Goal: Task Accomplishment & Management: Complete application form

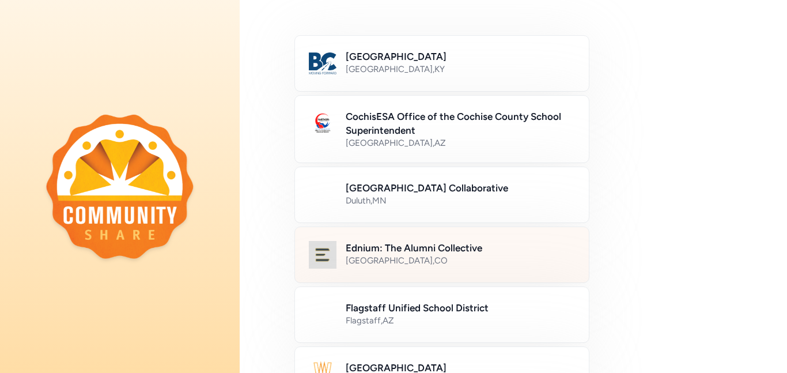
scroll to position [129, 0]
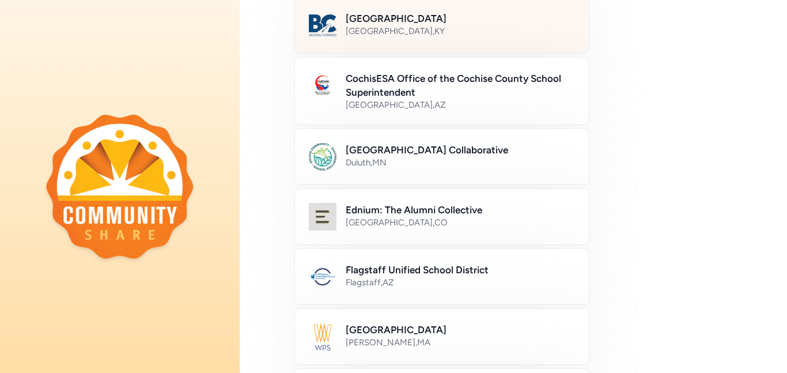
click at [420, 27] on div "[GEOGRAPHIC_DATA] , [GEOGRAPHIC_DATA]" at bounding box center [460, 31] width 229 height 12
click at [441, 35] on div "[GEOGRAPHIC_DATA] , [GEOGRAPHIC_DATA]" at bounding box center [460, 31] width 228 height 12
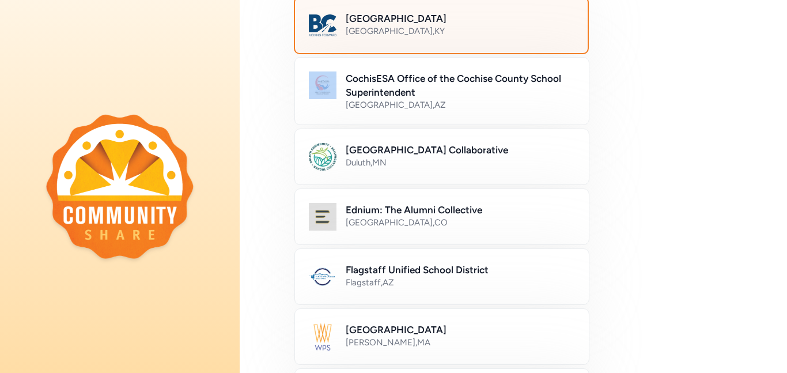
click at [441, 35] on div "[GEOGRAPHIC_DATA] , [GEOGRAPHIC_DATA]" at bounding box center [460, 31] width 228 height 12
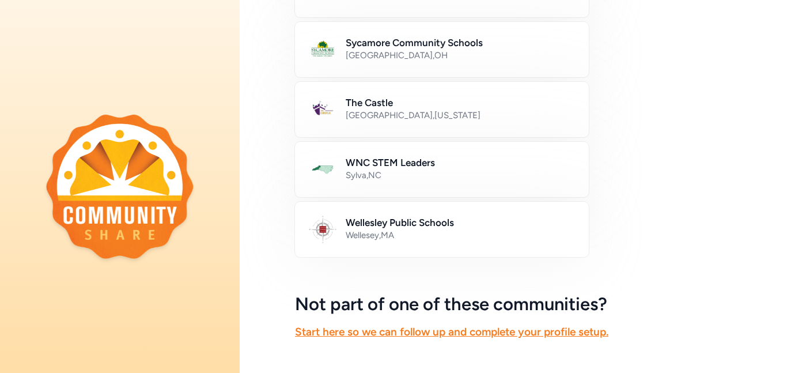
scroll to position [729, 0]
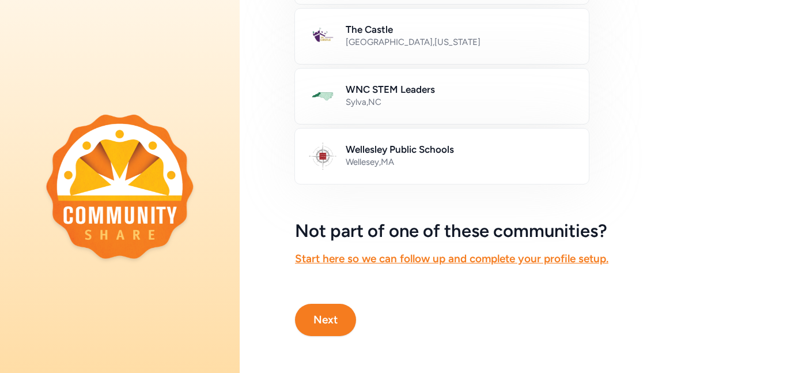
click at [320, 316] on button "Next" at bounding box center [325, 320] width 61 height 32
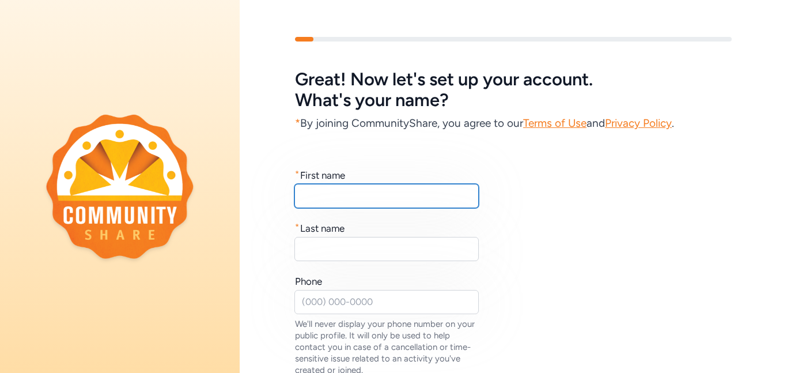
click at [361, 192] on input "text" at bounding box center [386, 196] width 184 height 24
type input "[PERSON_NAME]"
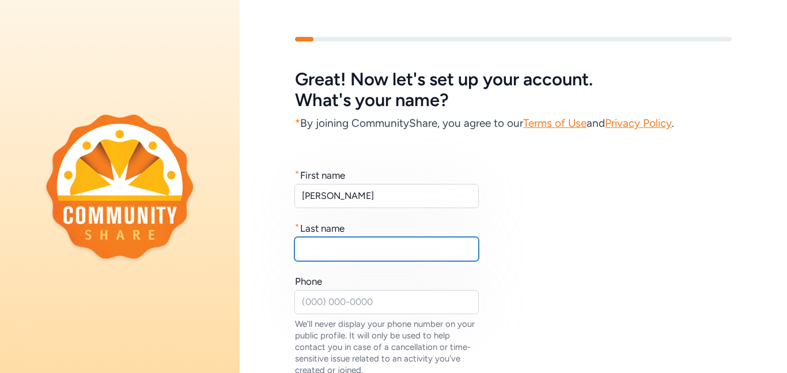
click at [408, 250] on input "text" at bounding box center [386, 249] width 184 height 24
type input "[PERSON_NAME]"
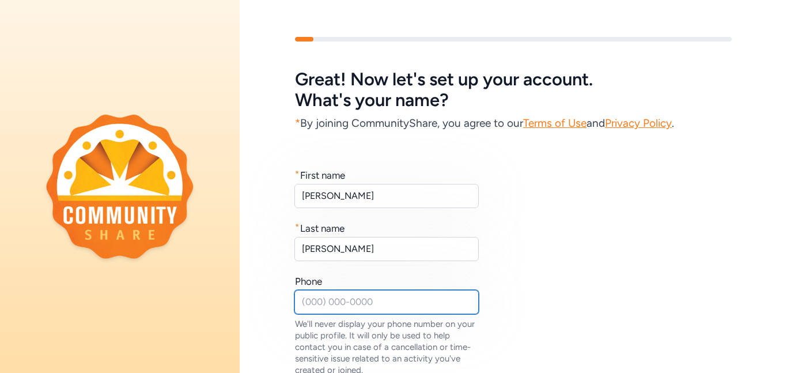
click at [378, 307] on input "text" at bounding box center [386, 302] width 184 height 24
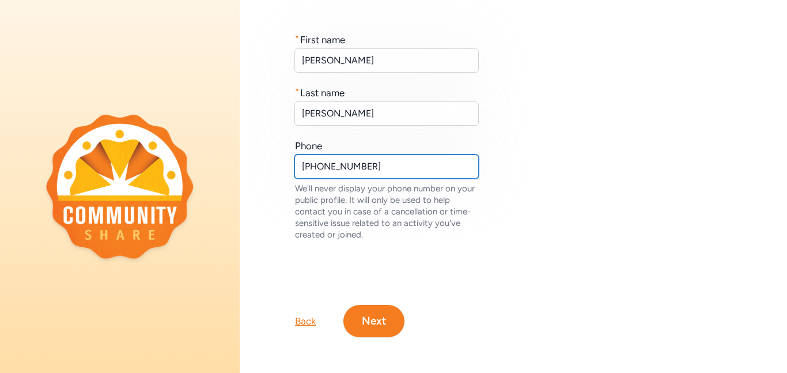
scroll to position [137, 0]
type input "[PHONE_NUMBER]"
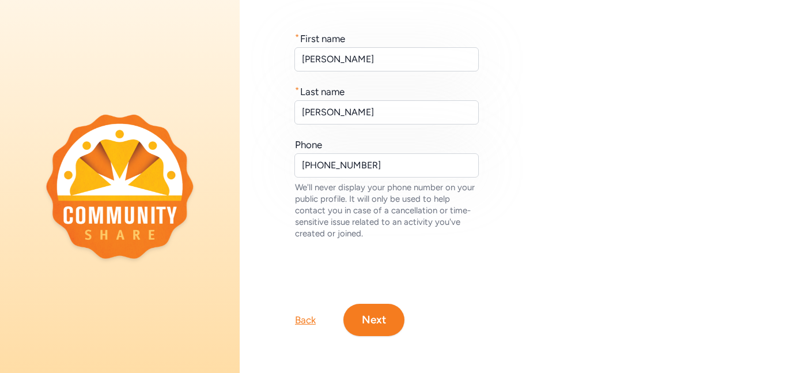
click at [361, 324] on button "Next" at bounding box center [373, 320] width 61 height 32
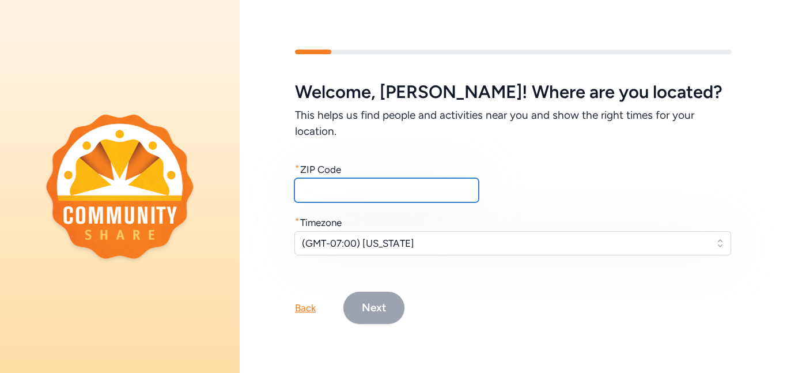
click at [389, 192] on input "text" at bounding box center [386, 190] width 184 height 24
type input "40165"
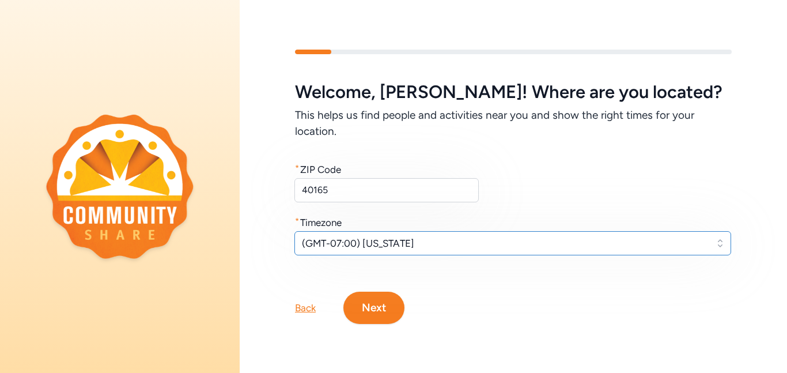
click at [441, 241] on span "(GMT-07:00) [US_STATE]" at bounding box center [505, 243] width 406 height 14
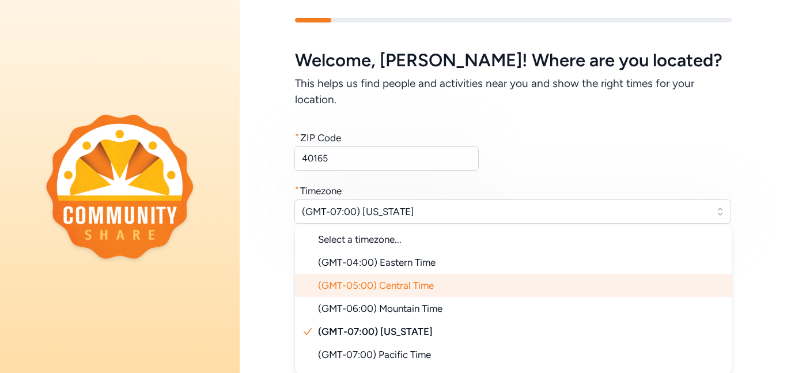
click at [408, 285] on span "(GMT-05:00) Central Time" at bounding box center [376, 285] width 116 height 12
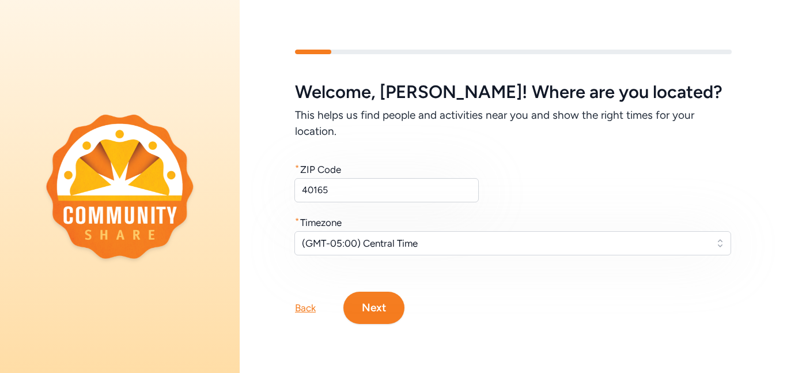
click at [394, 314] on button "Next" at bounding box center [373, 308] width 61 height 32
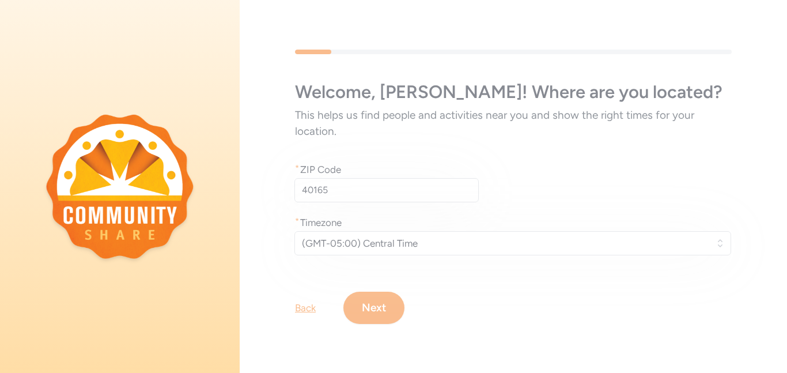
click at [376, 300] on div "Welcome , [PERSON_NAME] ! Where are you located? This helps us find people and …" at bounding box center [513, 187] width 547 height 348
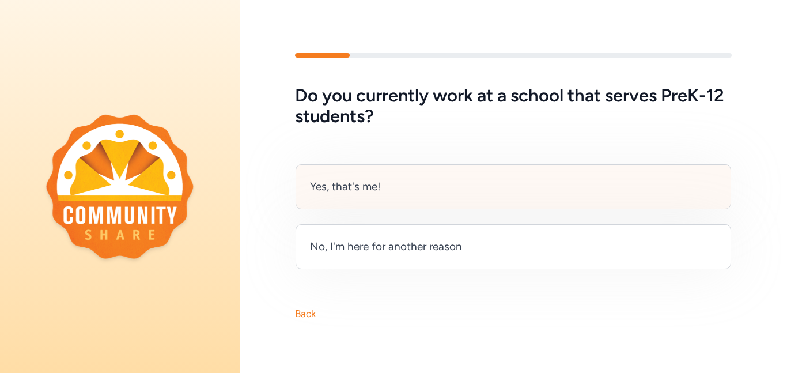
click at [437, 200] on div "Yes, that's me!" at bounding box center [514, 186] width 436 height 45
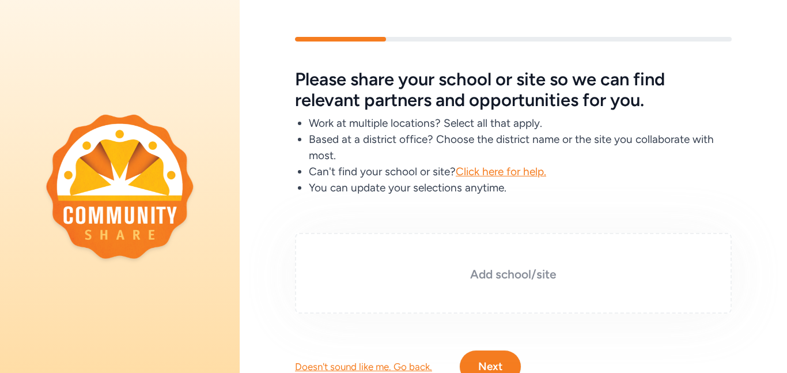
scroll to position [47, 0]
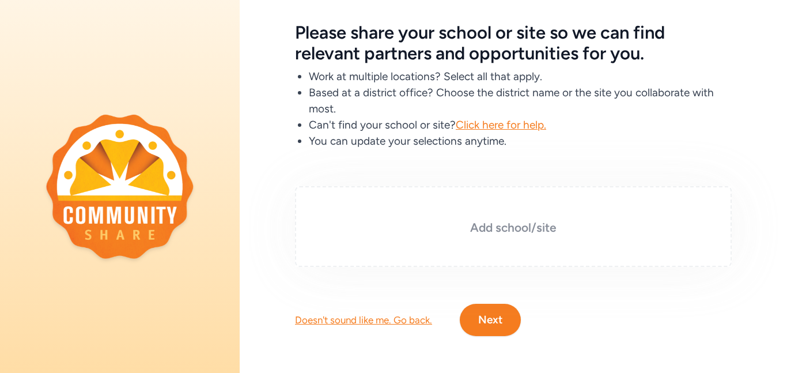
click at [606, 215] on div "Add school/site" at bounding box center [513, 226] width 437 height 81
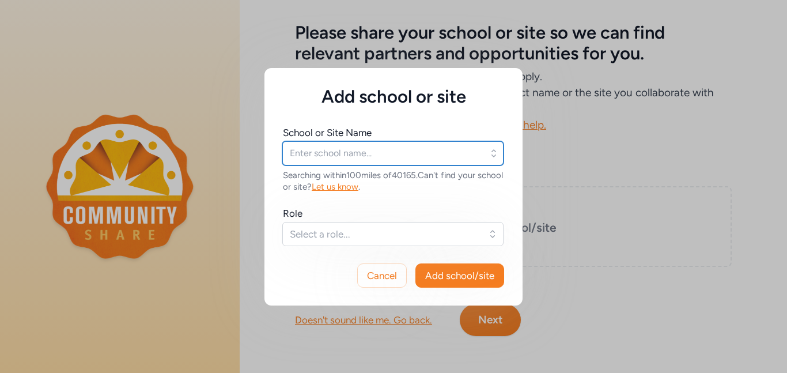
click at [365, 156] on input "text" at bounding box center [392, 153] width 221 height 24
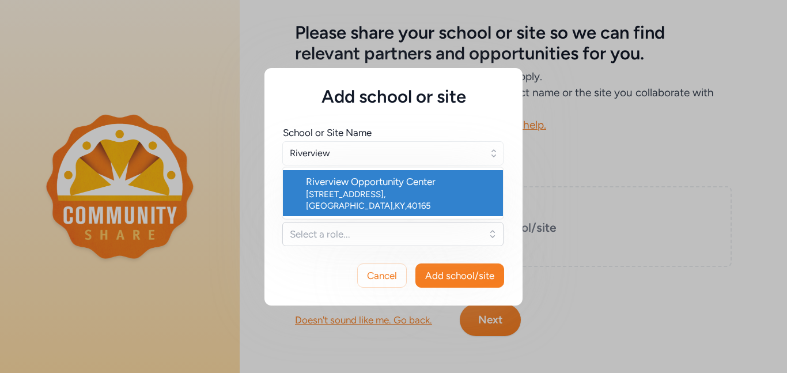
click at [389, 179] on div "Riverview Opportunity Center" at bounding box center [400, 182] width 188 height 14
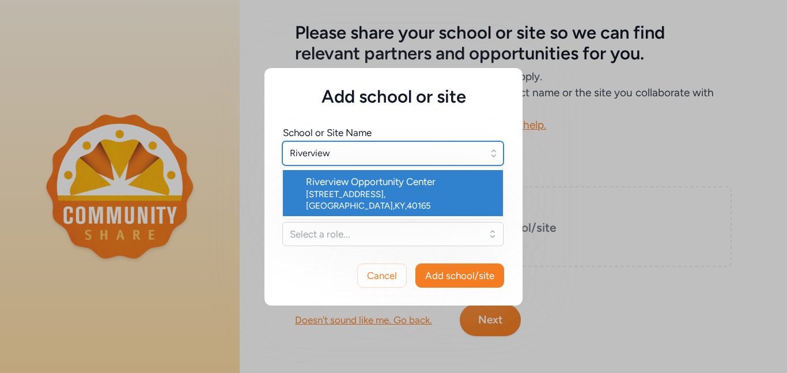
type input "Riverview Opportunity Center"
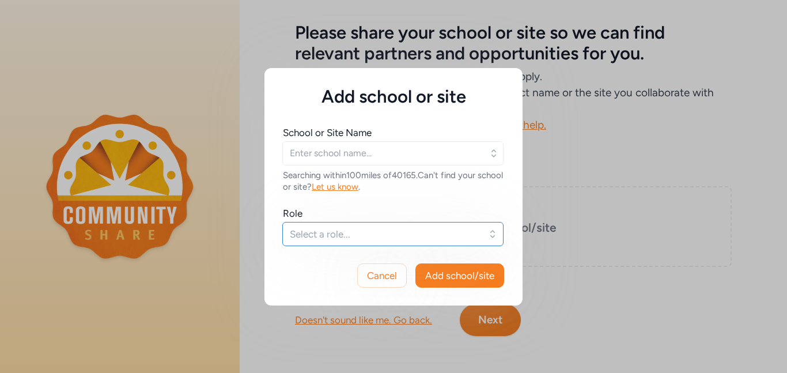
click at [372, 232] on span "Select a role..." at bounding box center [385, 234] width 190 height 14
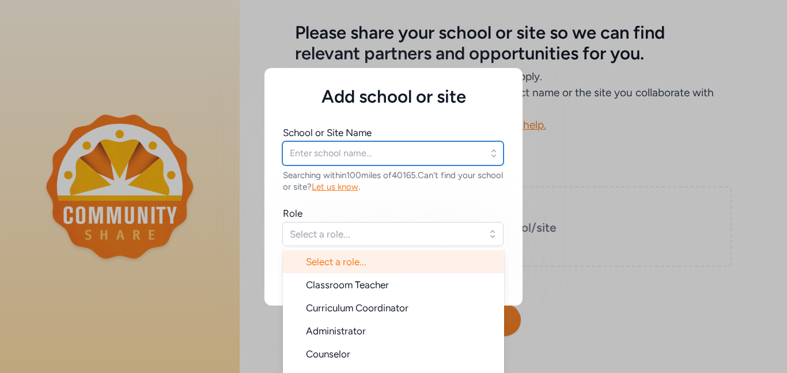
click at [421, 157] on input "text" at bounding box center [392, 153] width 221 height 24
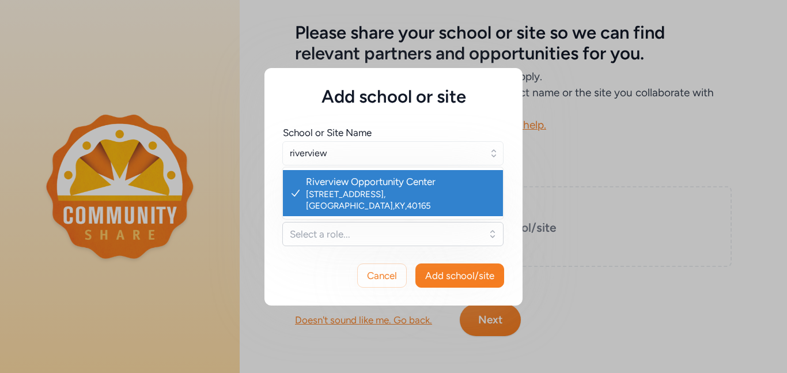
click at [360, 189] on div "[STREET_ADDRESS]" at bounding box center [400, 199] width 188 height 23
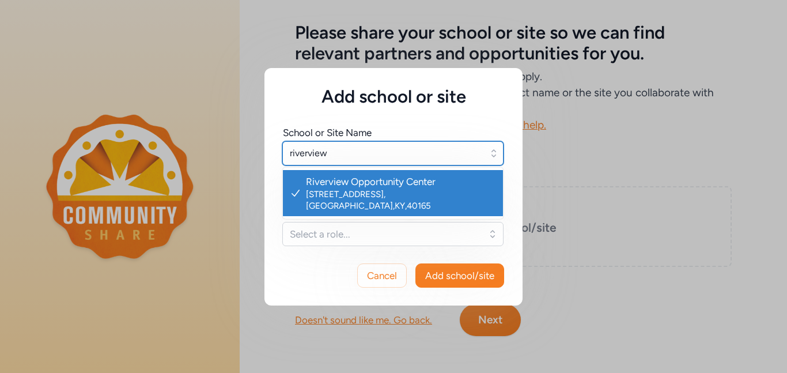
type input "Riverview Opportunity Center"
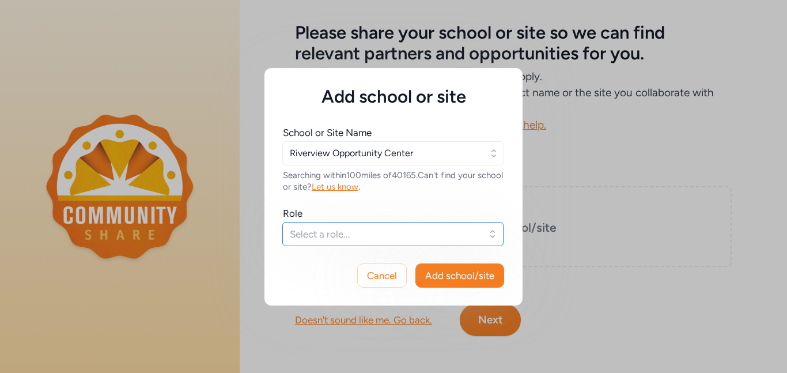
click at [352, 236] on span "Select a role..." at bounding box center [385, 234] width 190 height 14
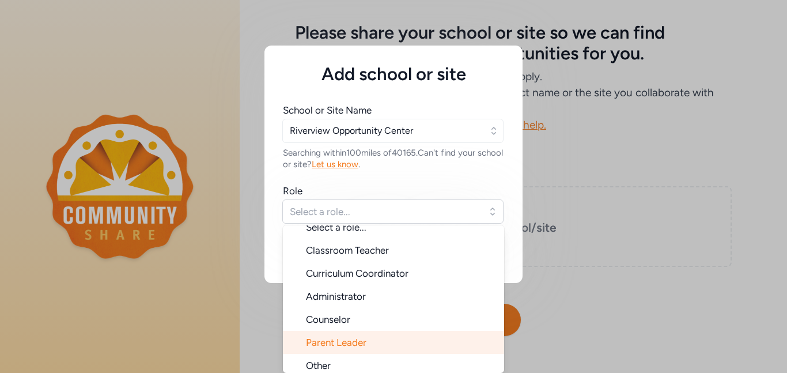
scroll to position [18, 0]
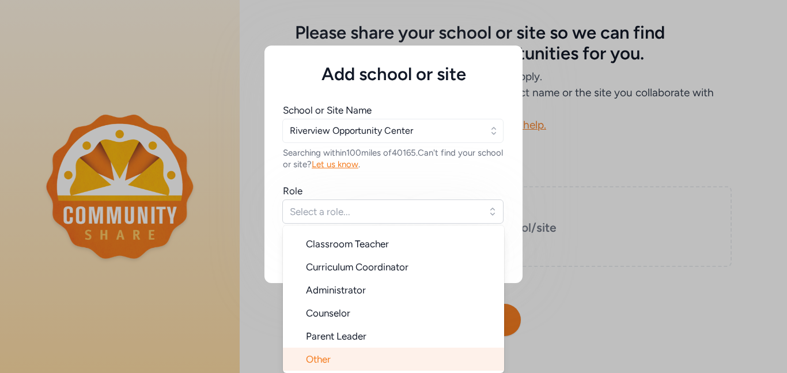
click at [350, 357] on li "Other" at bounding box center [393, 358] width 221 height 23
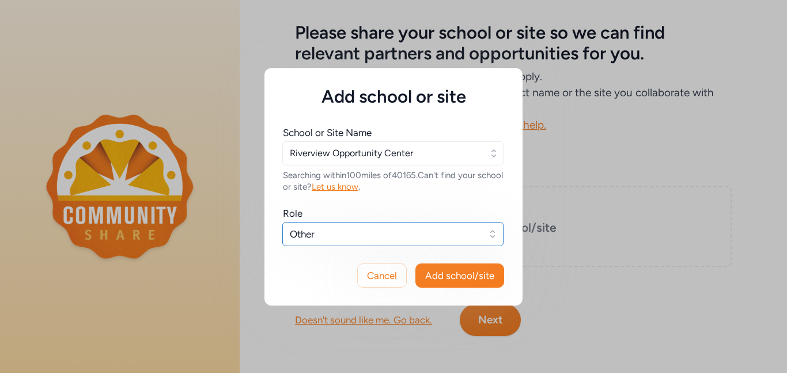
scroll to position [0, 0]
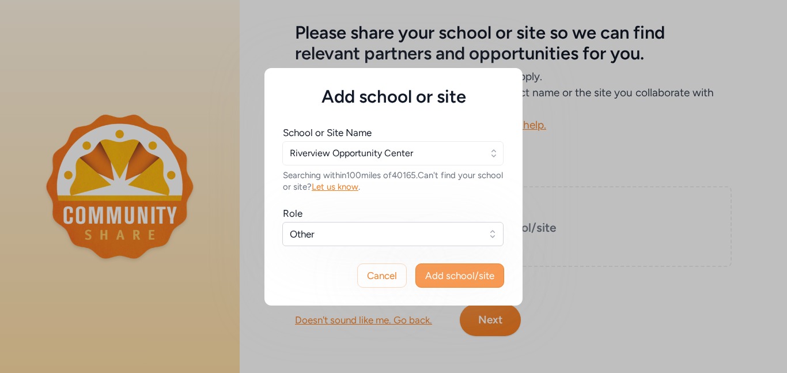
click at [456, 277] on span "Add school/site" at bounding box center [459, 275] width 69 height 14
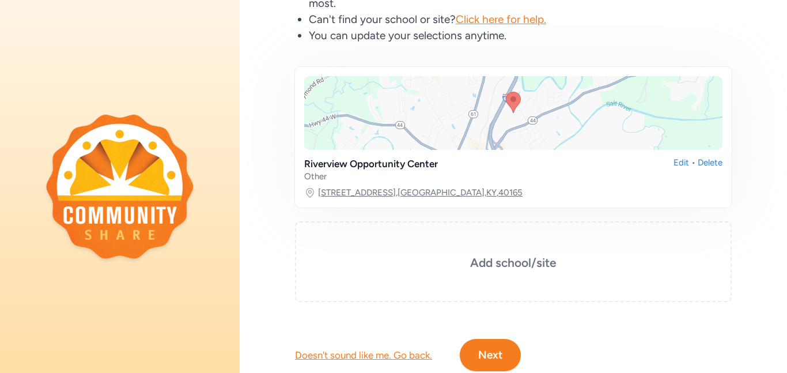
scroll to position [176, 0]
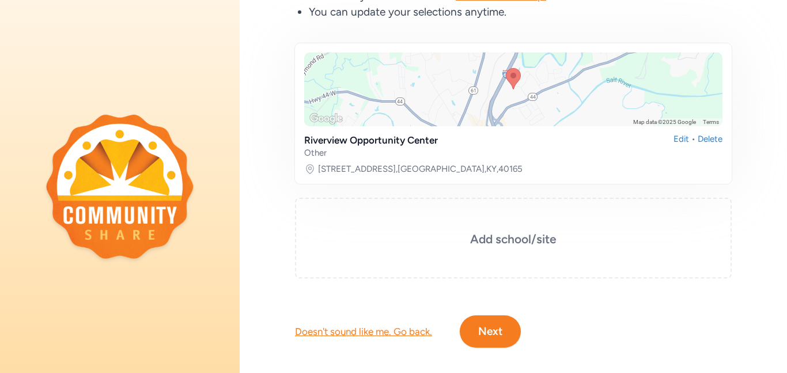
click at [500, 340] on button "Next" at bounding box center [490, 331] width 61 height 32
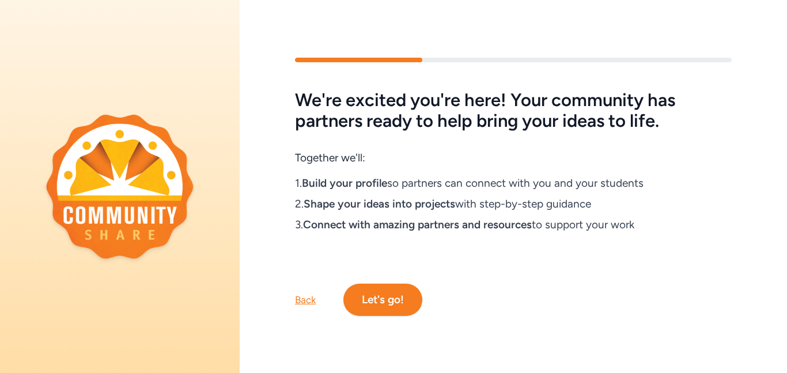
click at [376, 298] on button "Let's go!" at bounding box center [382, 299] width 79 height 32
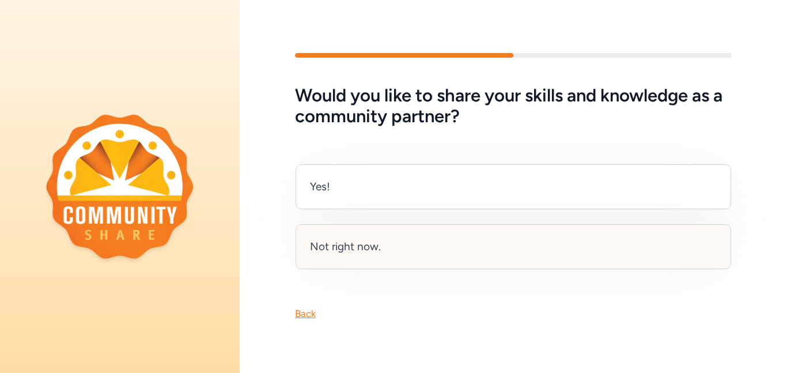
click at [368, 256] on div "Not right now." at bounding box center [514, 246] width 436 height 45
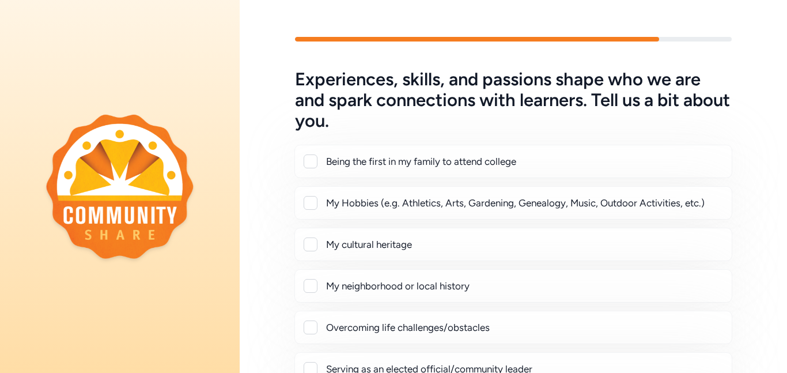
scroll to position [65, 0]
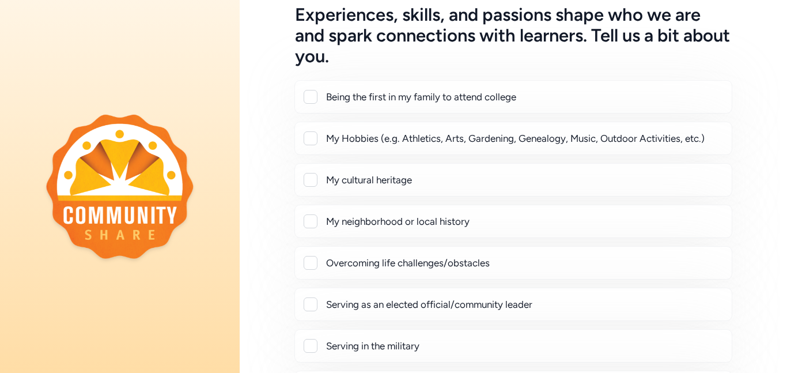
click at [310, 96] on div at bounding box center [311, 97] width 14 height 14
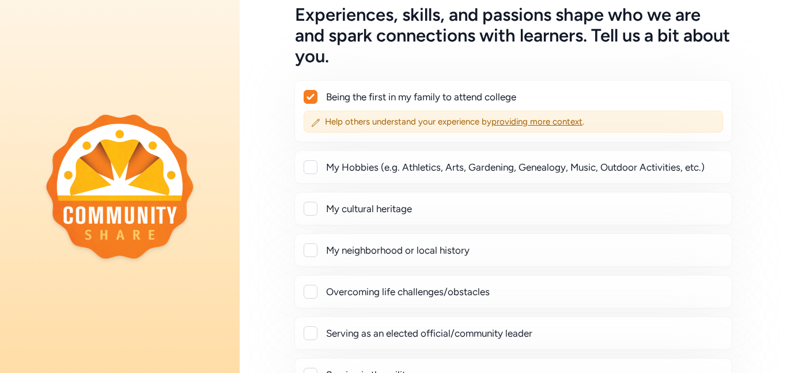
click at [314, 96] on icon at bounding box center [310, 96] width 8 height 7
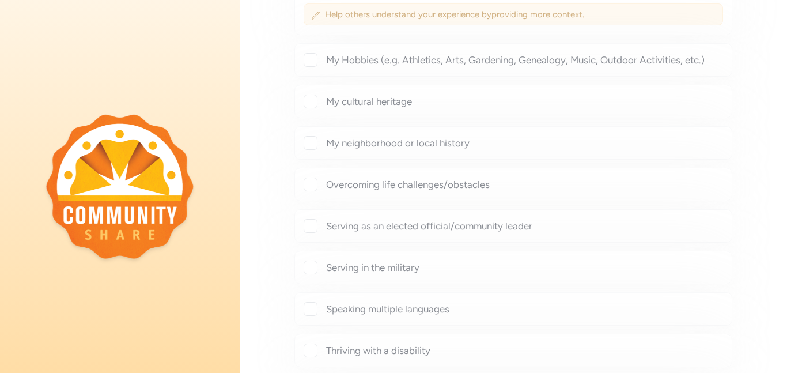
scroll to position [194, 0]
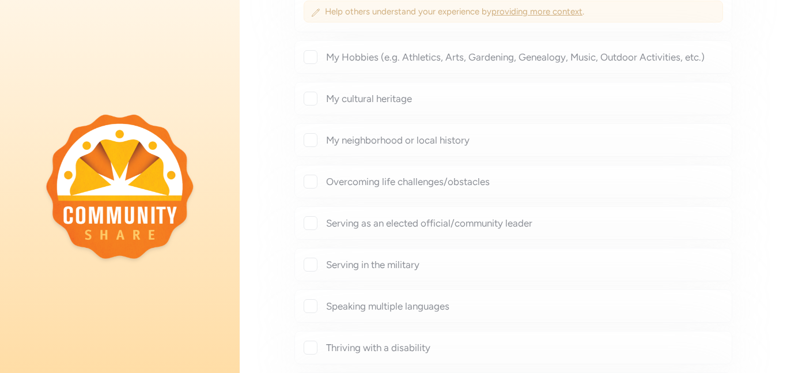
checkbox input "false"
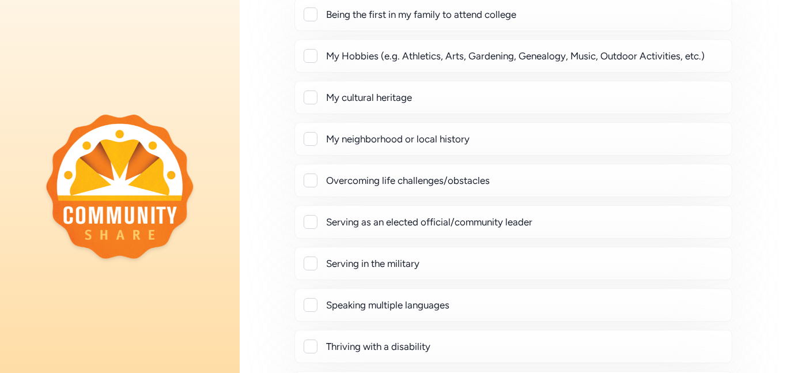
scroll to position [82, 0]
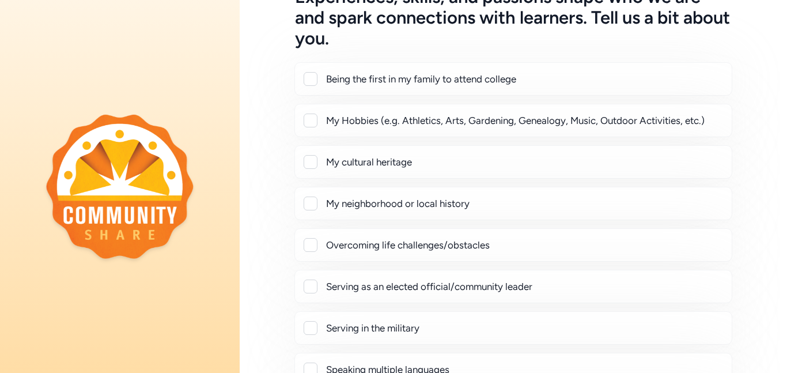
click at [315, 208] on div at bounding box center [311, 203] width 14 height 14
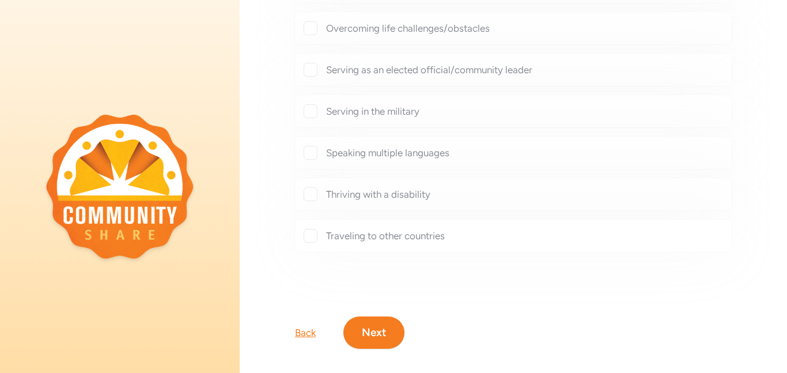
scroll to position [312, 0]
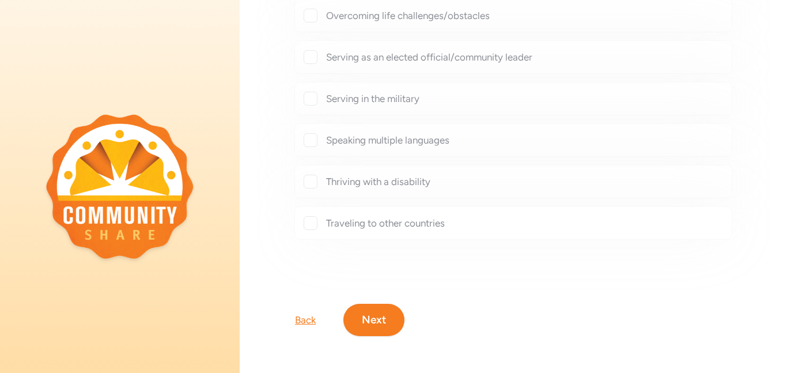
checkbox input "true"
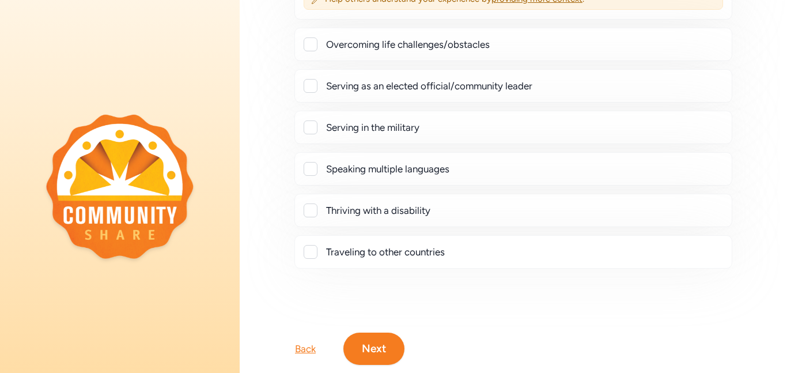
scroll to position [340, 0]
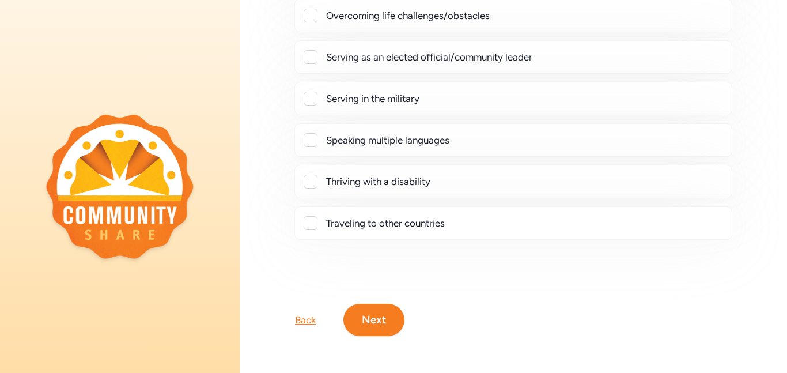
click at [388, 314] on button "Next" at bounding box center [373, 320] width 61 height 32
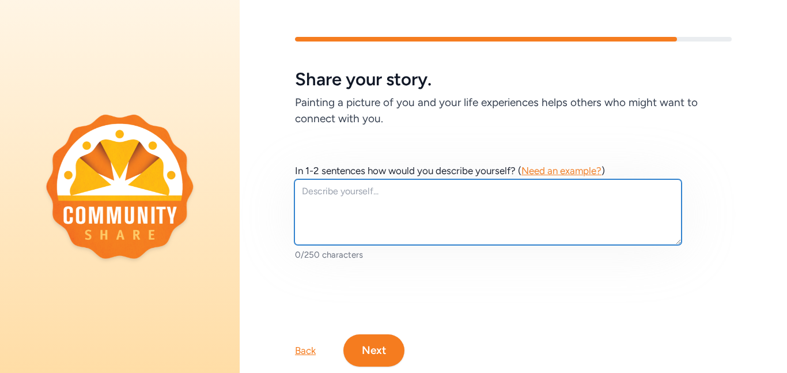
click at [408, 211] on textarea at bounding box center [487, 212] width 387 height 66
type textarea "I"
type textarea "m"
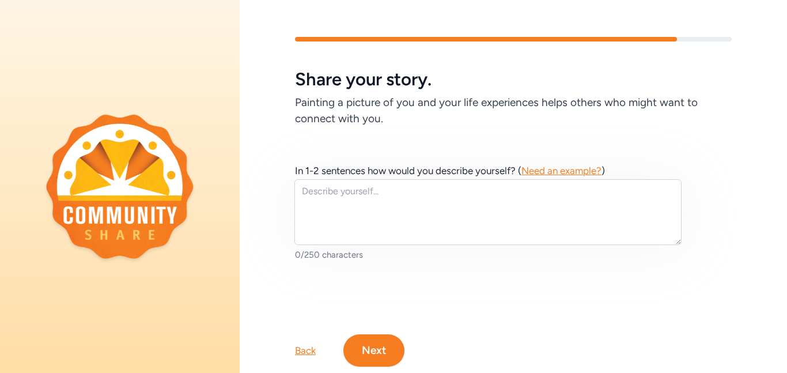
click at [542, 173] on span "Need an example?" at bounding box center [561, 171] width 80 height 12
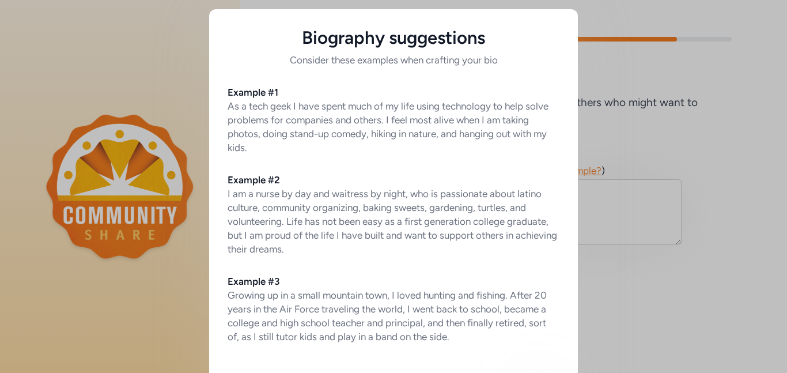
click at [713, 146] on div "Biography suggestions Consider these examples when crafting your bio Example #1…" at bounding box center [393, 215] width 787 height 431
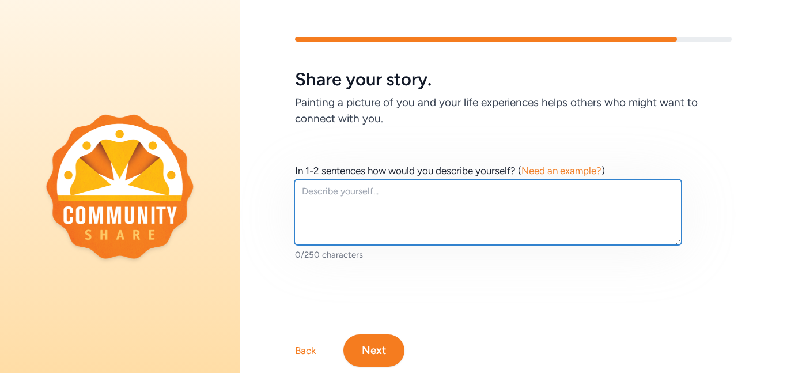
click at [584, 205] on textarea at bounding box center [487, 212] width 387 height 66
type textarea "A"
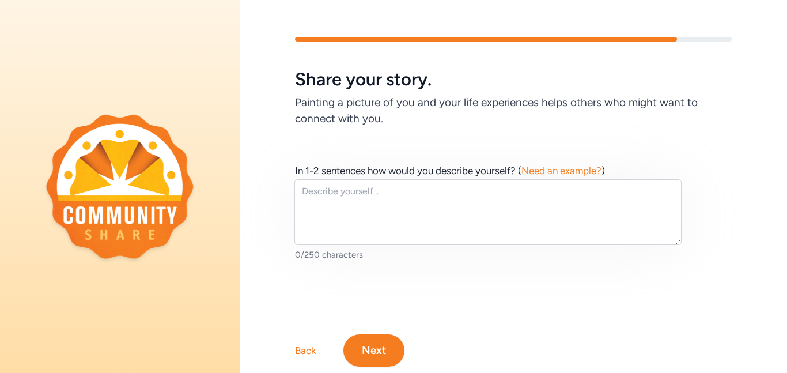
click at [368, 342] on button "Next" at bounding box center [373, 350] width 61 height 32
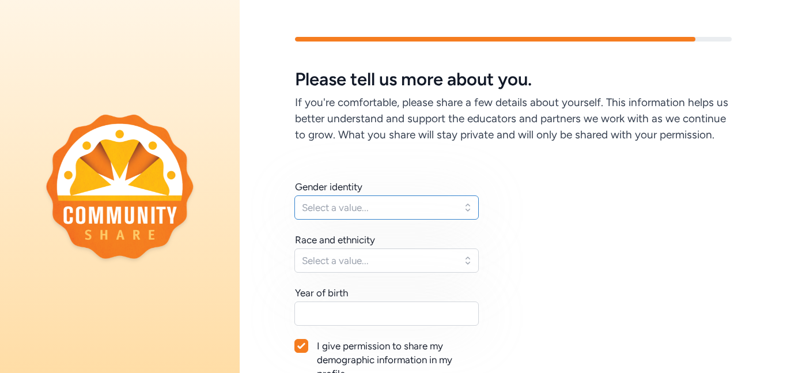
click at [452, 215] on button "Select a value..." at bounding box center [386, 207] width 184 height 24
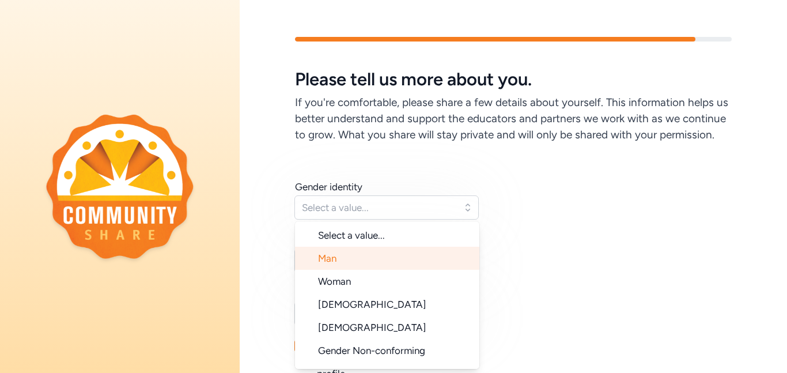
click at [327, 257] on span "Man" at bounding box center [327, 258] width 18 height 12
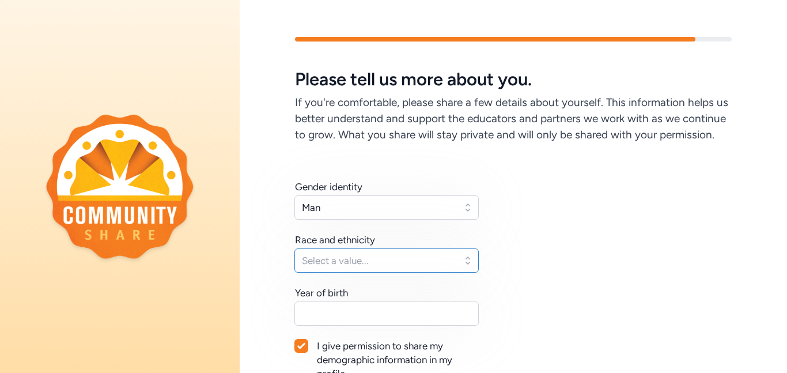
click at [345, 257] on span "Select a value..." at bounding box center [378, 260] width 153 height 14
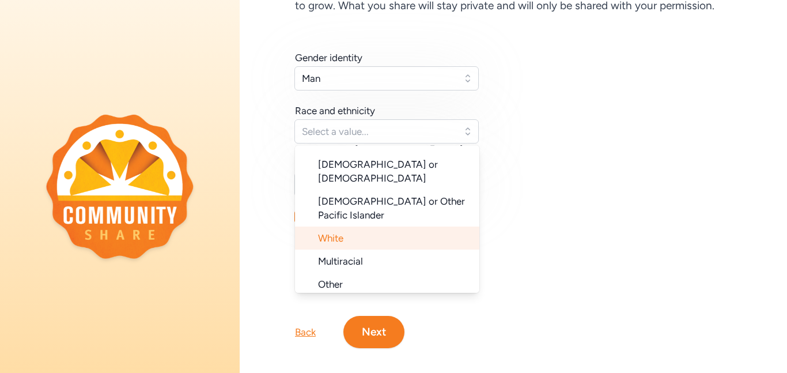
scroll to position [115, 0]
click at [364, 226] on li "White" at bounding box center [387, 237] width 184 height 23
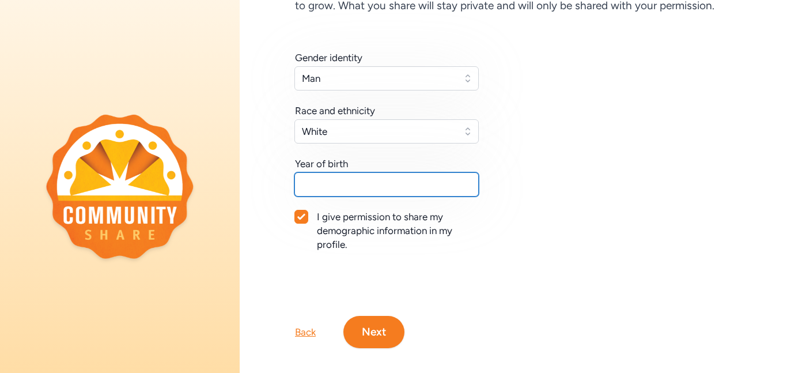
click at [373, 193] on input "text" at bounding box center [386, 184] width 184 height 24
type input "2002"
click at [364, 334] on button "Next" at bounding box center [373, 332] width 61 height 32
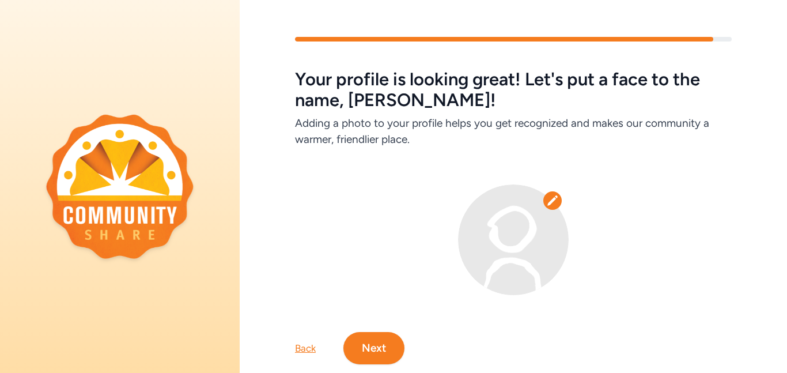
click at [558, 269] on img at bounding box center [513, 239] width 111 height 111
click at [551, 196] on body "Your profile is looking great! Let's put a face to the name, [PERSON_NAME]! Add…" at bounding box center [393, 186] width 787 height 373
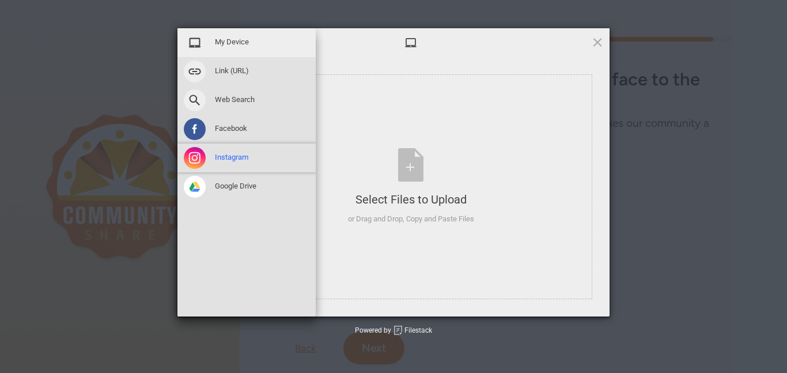
click at [224, 156] on span "Instagram" at bounding box center [231, 157] width 33 height 10
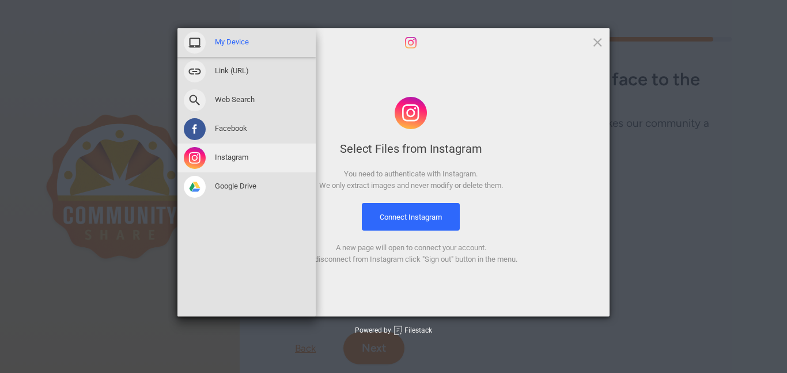
click at [242, 40] on span "My Device" at bounding box center [232, 42] width 34 height 10
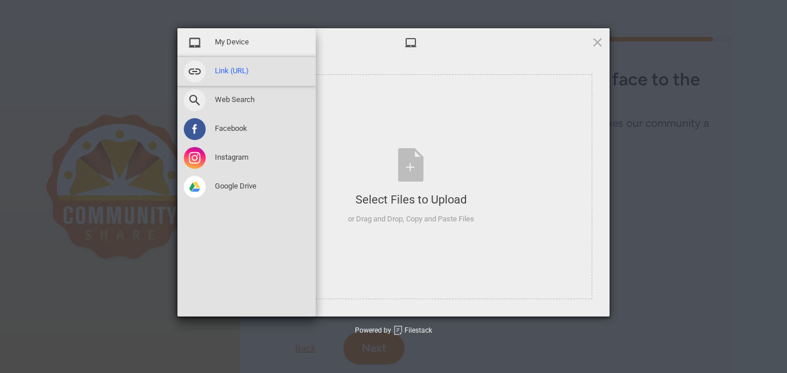
click at [230, 66] on span "Link (URL)" at bounding box center [232, 71] width 34 height 10
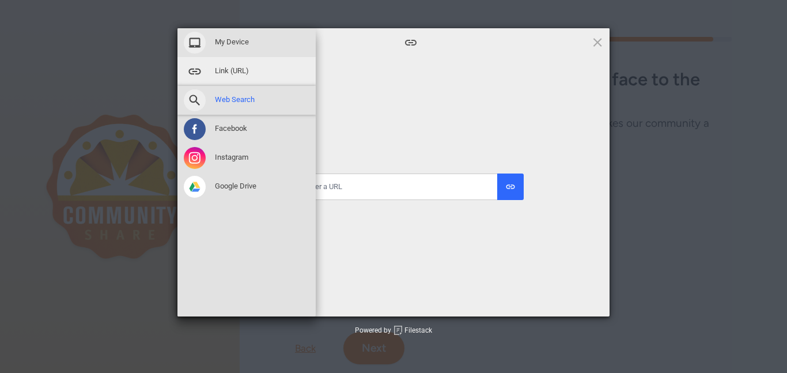
click at [235, 98] on span "Web Search" at bounding box center [235, 99] width 40 height 10
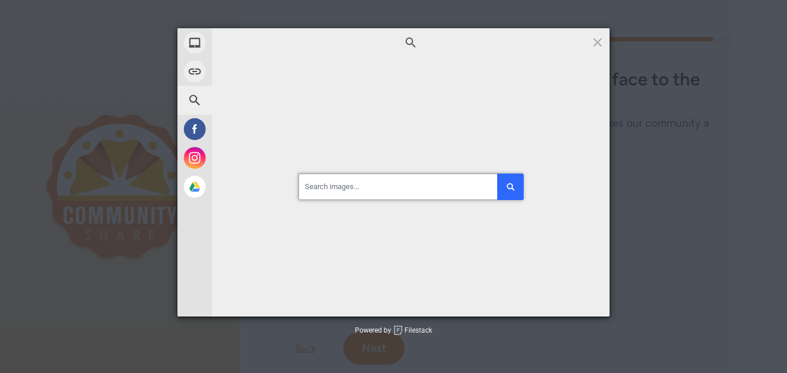
click at [329, 186] on input at bounding box center [410, 186] width 225 height 27
type input "[PERSON_NAME]"
click at [497, 173] on button "submit" at bounding box center [510, 186] width 27 height 27
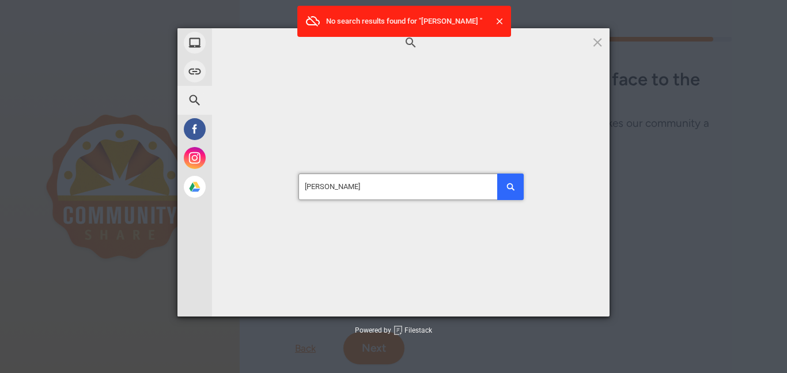
click at [442, 187] on input "[PERSON_NAME]" at bounding box center [410, 186] width 225 height 27
type input "R"
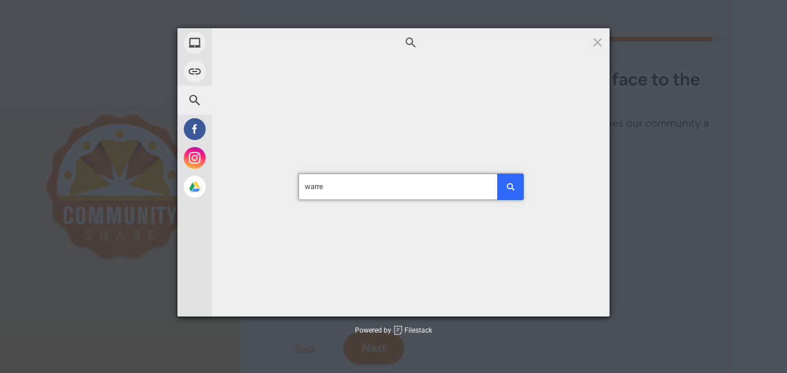
type input "[PERSON_NAME]"
click at [497, 173] on button "submit" at bounding box center [510, 186] width 27 height 27
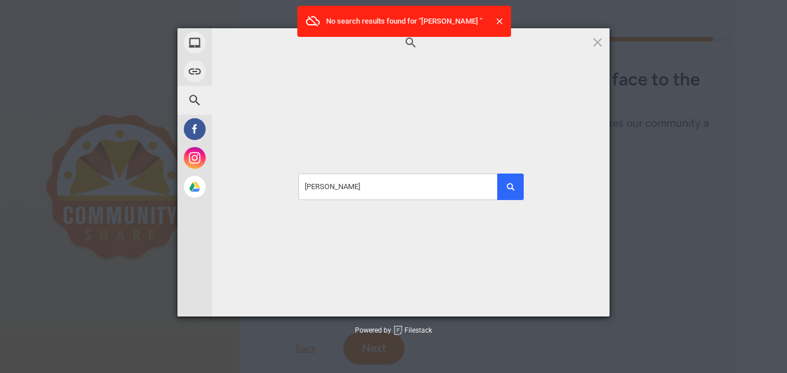
click at [497, 21] on span at bounding box center [500, 22] width 12 height 12
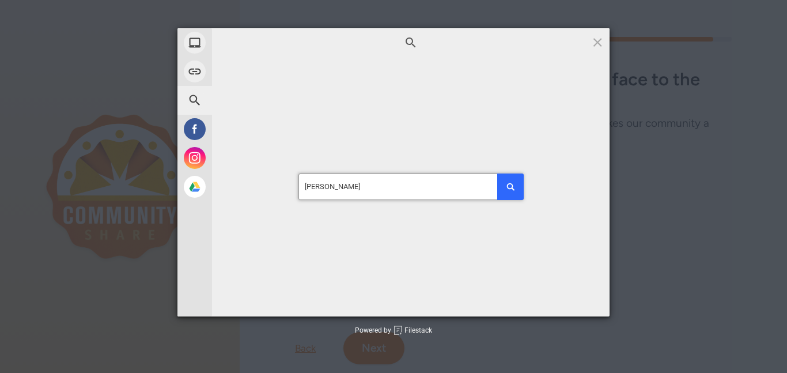
drag, startPoint x: 420, startPoint y: 194, endPoint x: 232, endPoint y: 199, distance: 187.9
click at [232, 199] on div "[PERSON_NAME]" at bounding box center [411, 186] width 398 height 259
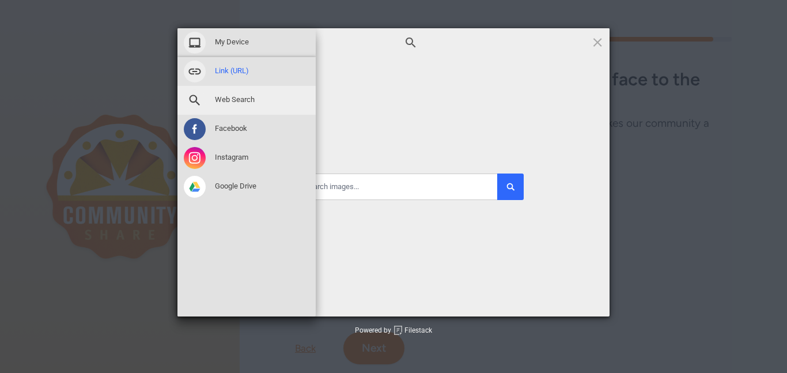
click at [202, 73] on span at bounding box center [195, 71] width 22 height 22
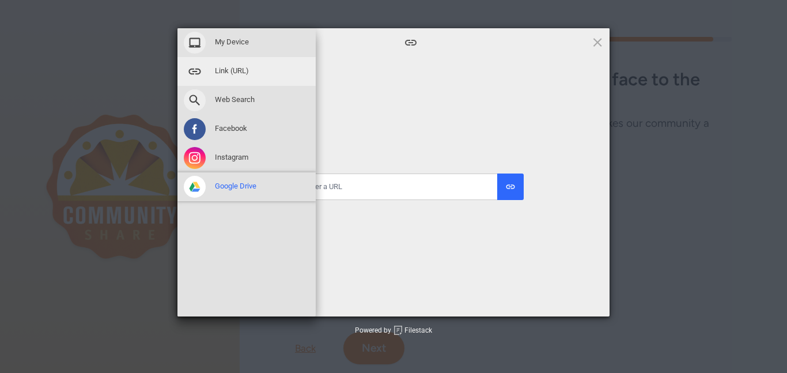
click at [259, 190] on div "Google Drive" at bounding box center [246, 186] width 138 height 29
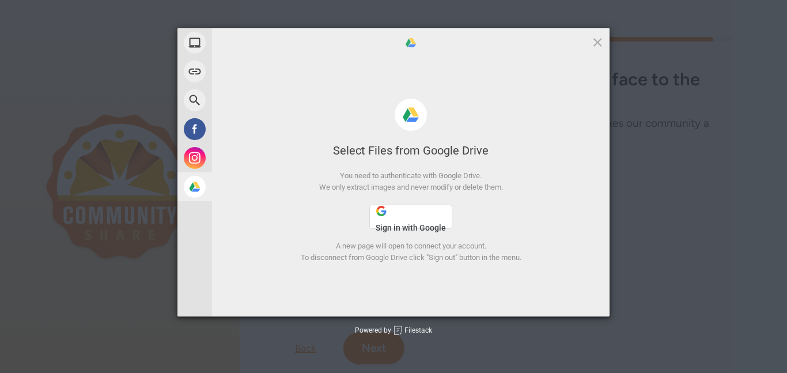
click at [402, 224] on span "Sign in with Google" at bounding box center [411, 227] width 70 height 9
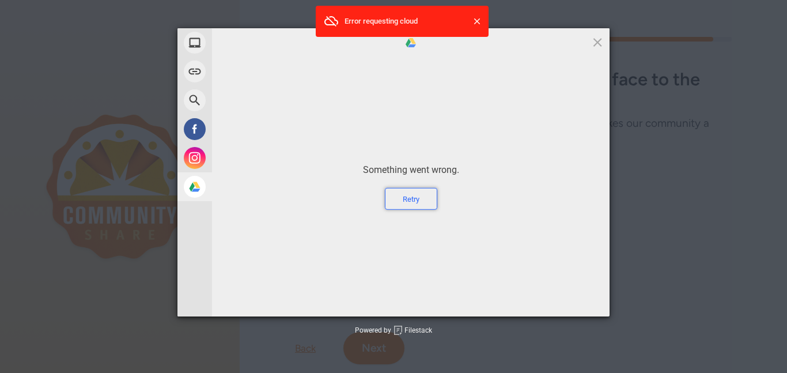
click at [414, 208] on div "Retry" at bounding box center [411, 199] width 52 height 22
click at [417, 198] on div "Retry" at bounding box center [411, 199] width 52 height 22
click at [480, 24] on span at bounding box center [477, 22] width 12 height 12
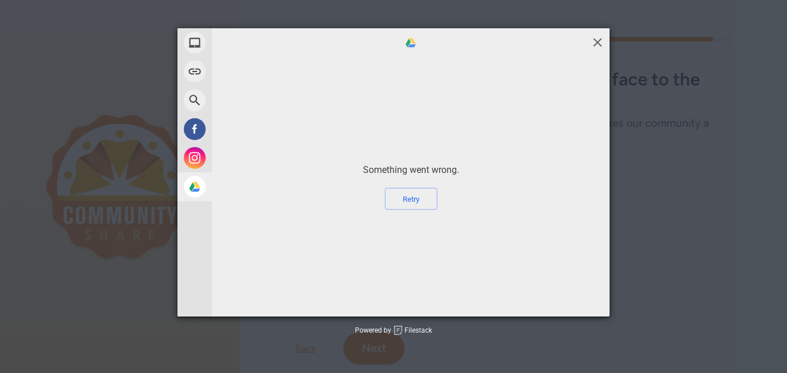
click at [593, 36] on span at bounding box center [597, 42] width 13 height 13
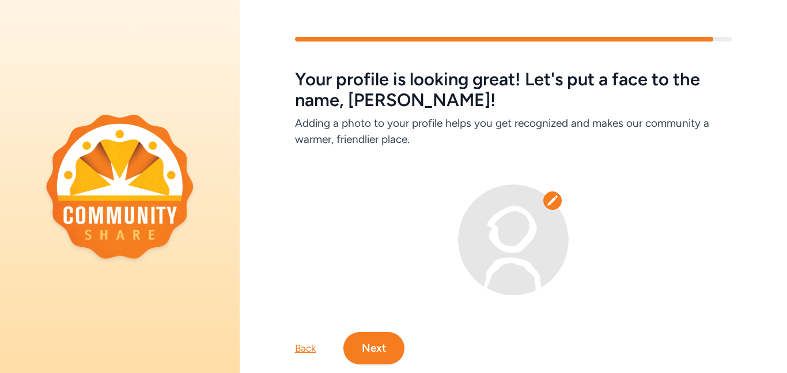
scroll to position [28, 0]
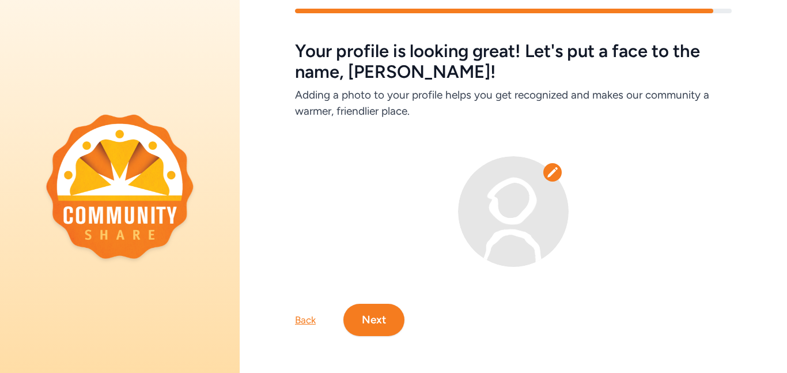
click at [371, 309] on button "Next" at bounding box center [373, 320] width 61 height 32
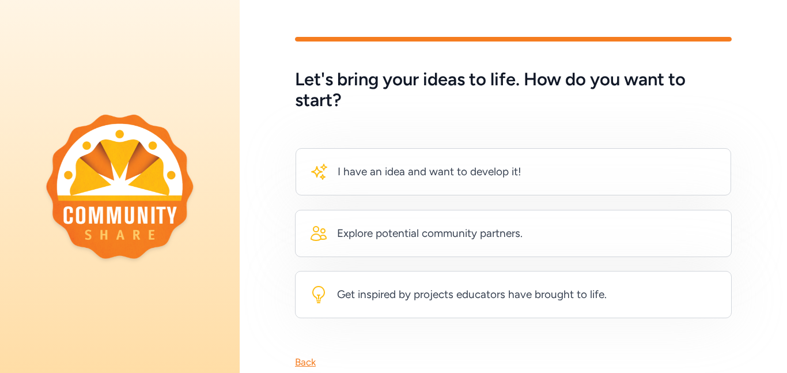
scroll to position [33, 0]
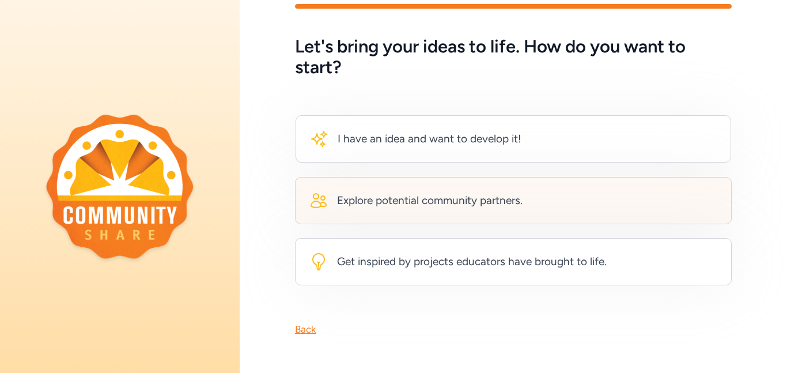
click at [458, 210] on div "Explore potential community partners." at bounding box center [513, 200] width 437 height 47
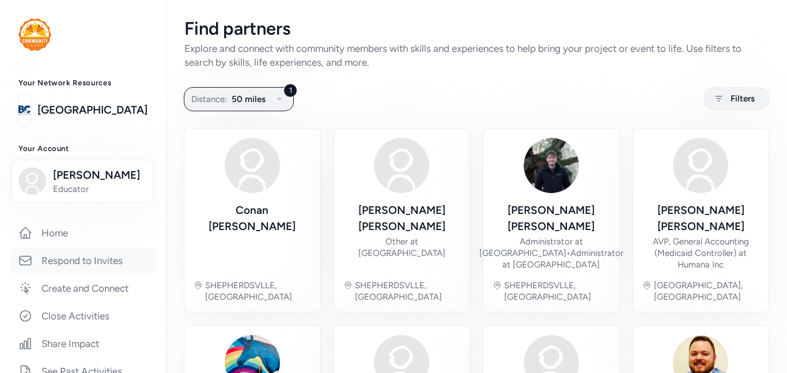
click at [122, 271] on link "Respond to Invites" at bounding box center [82, 260] width 147 height 25
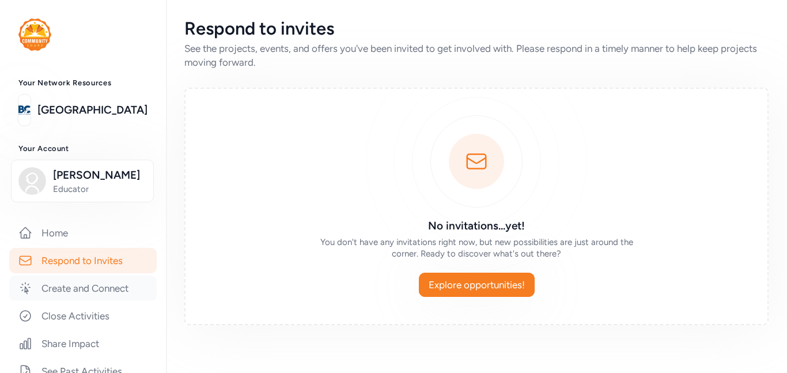
click at [78, 297] on link "Create and Connect" at bounding box center [82, 287] width 147 height 25
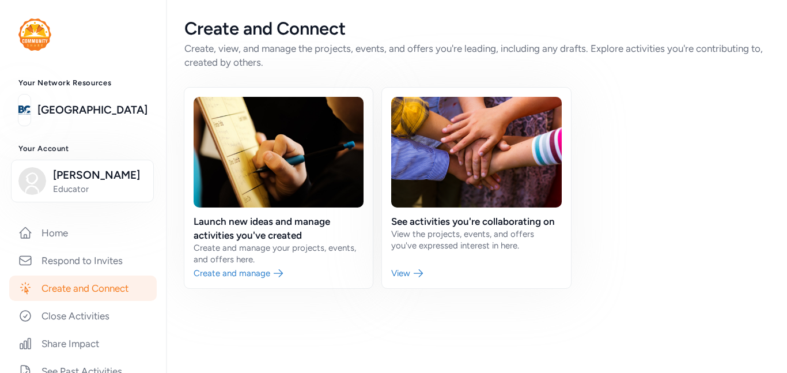
click at [96, 276] on link "Create and Connect" at bounding box center [82, 287] width 147 height 25
click at [100, 266] on link "Respond to Invites" at bounding box center [82, 260] width 147 height 25
